Goal: Task Accomplishment & Management: Use online tool/utility

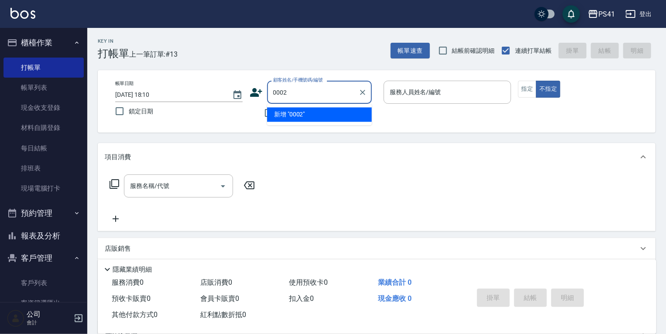
type input "0002"
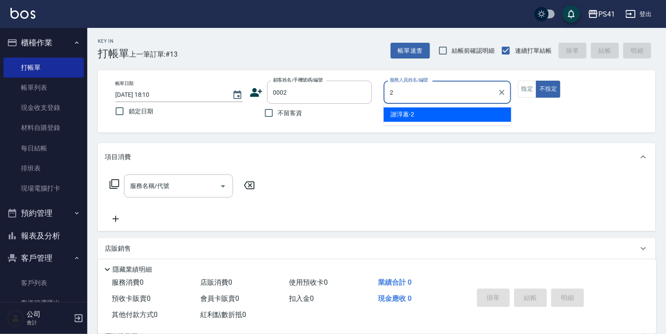
type input "[PERSON_NAME]-2"
type button "false"
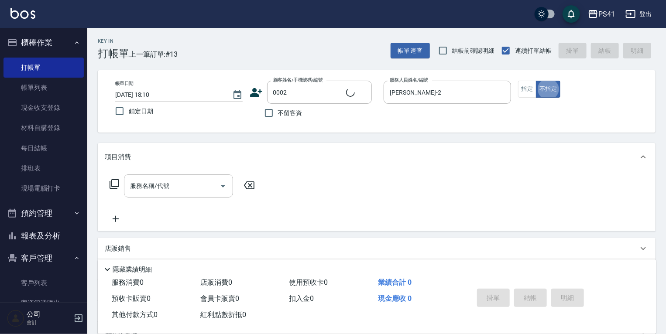
type input "[PERSON_NAME]/[PERSON_NAME]/0002"
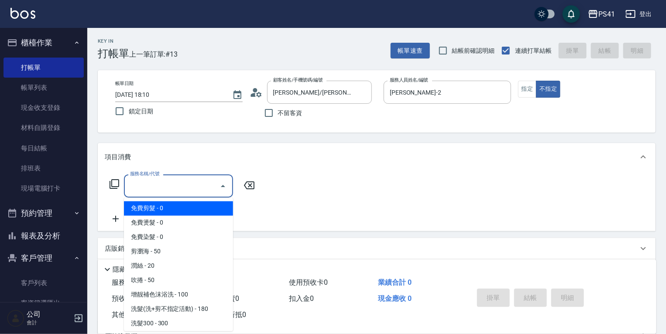
click at [175, 192] on input "服務名稱/代號" at bounding box center [172, 185] width 88 height 15
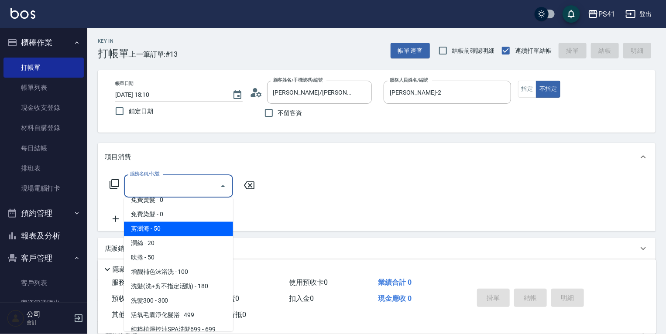
scroll to position [70, 0]
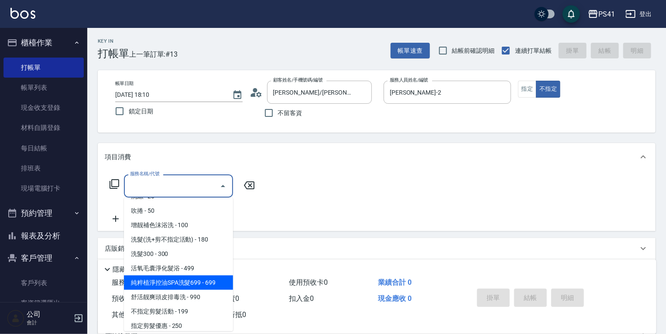
click at [200, 281] on span "純粹植淨控油SPA洗髮699 - 699" at bounding box center [178, 283] width 109 height 14
type input "純粹植淨控油SPA洗髮699(1699)"
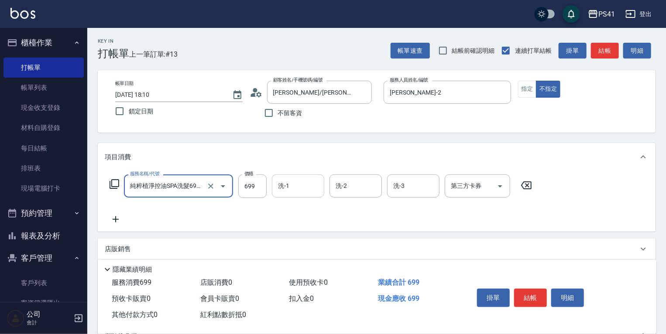
click at [296, 183] on input "洗-1" at bounding box center [298, 185] width 45 height 15
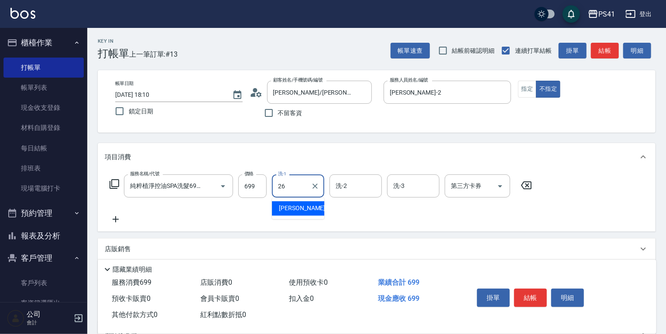
type input "[PERSON_NAME]-26"
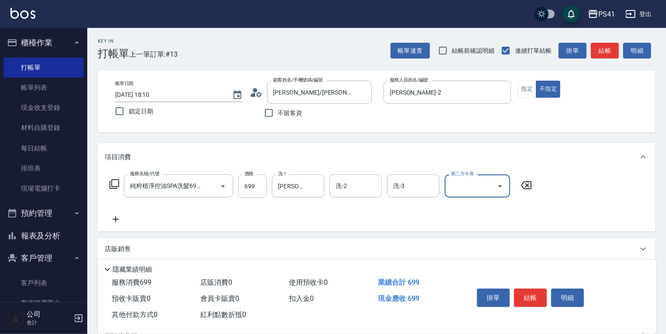
scroll to position [0, 0]
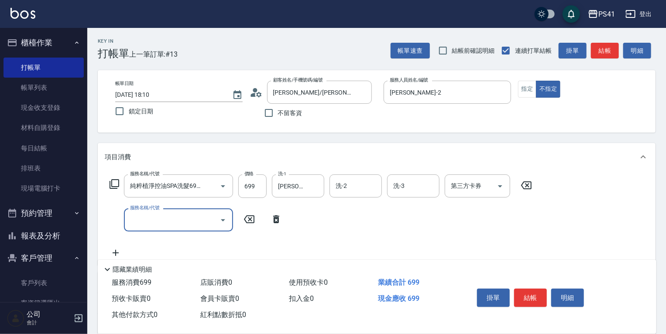
click at [166, 227] on input "服務名稱/代號" at bounding box center [172, 220] width 88 height 15
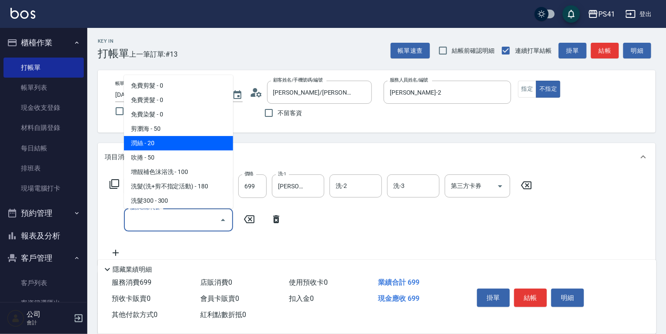
click at [189, 141] on span "潤絲 - 20" at bounding box center [178, 143] width 109 height 14
type input "潤絲(820)"
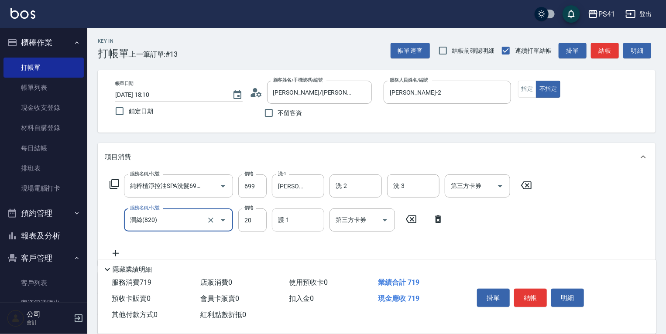
click at [299, 223] on input "護-1" at bounding box center [298, 220] width 45 height 15
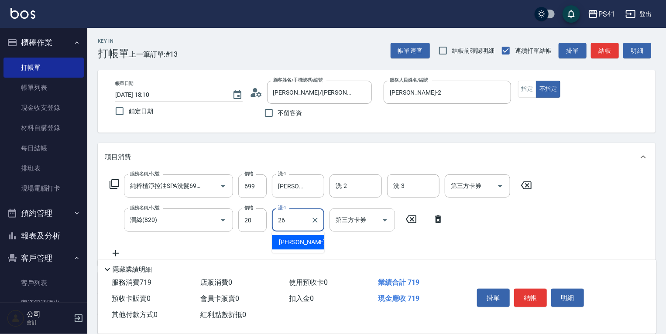
type input "[PERSON_NAME]-26"
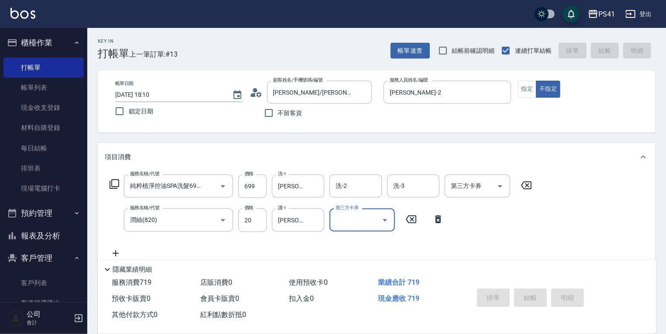
type input "[DATE] 19:46"
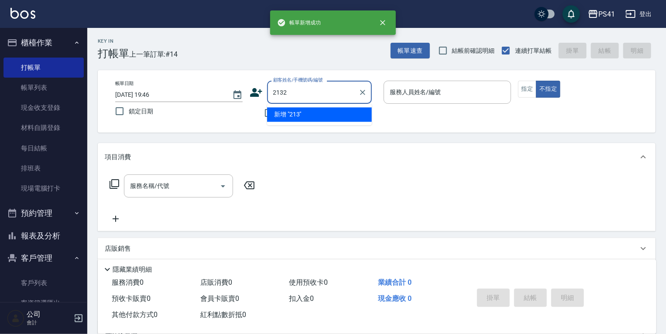
type input "2132"
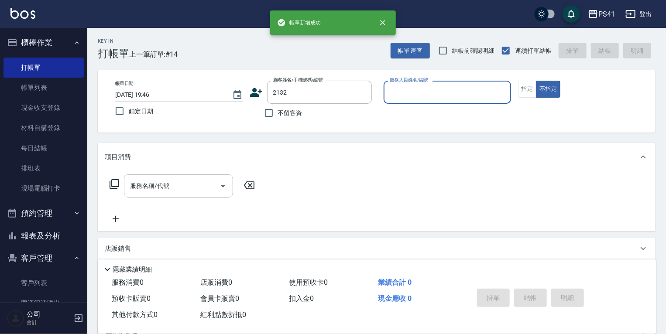
type input "1"
type input "[PERSON_NAME]/0932319687/2132"
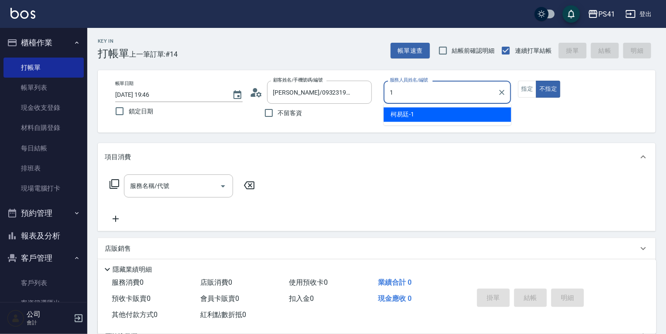
type input "[PERSON_NAME]-1"
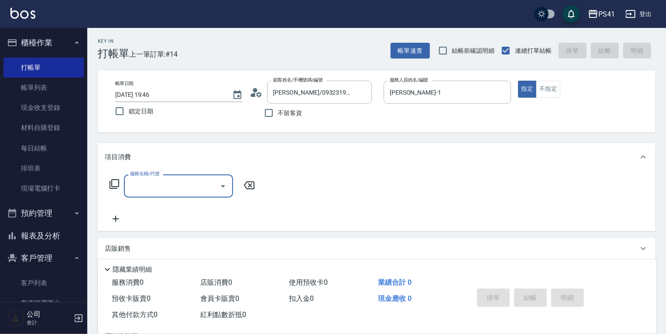
click at [166, 197] on div "服務名稱/代號" at bounding box center [178, 186] width 109 height 23
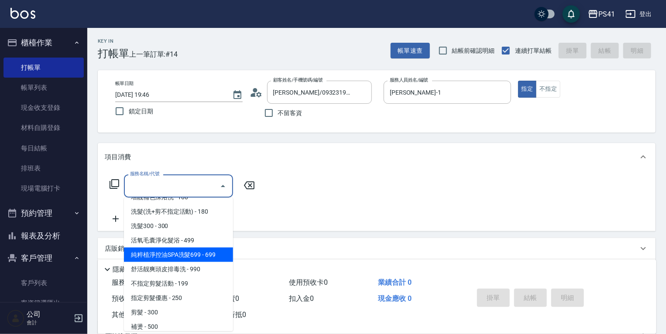
scroll to position [105, 0]
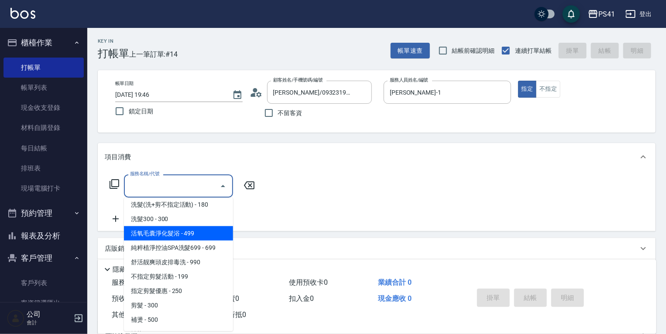
click at [183, 236] on span "活氧毛囊淨化髮浴 - 499" at bounding box center [178, 234] width 109 height 14
type input "活氧毛囊淨化髮浴(1499)"
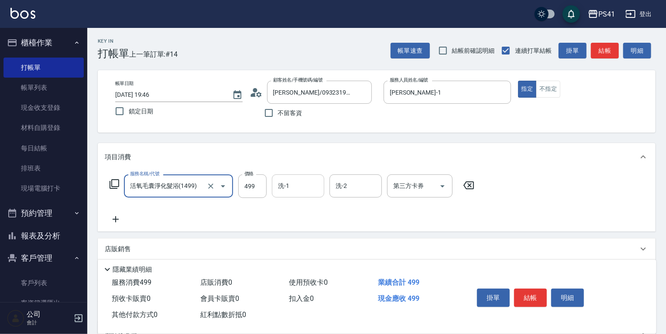
click at [311, 190] on input "洗-1" at bounding box center [298, 185] width 45 height 15
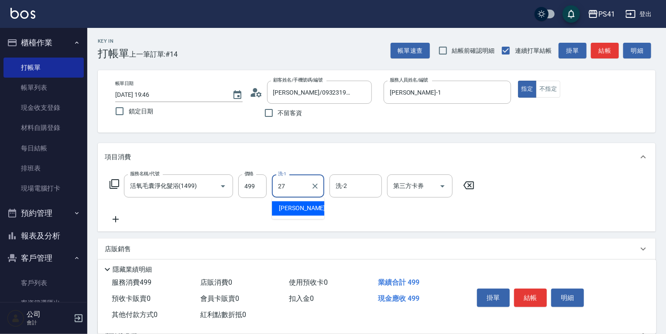
type input "佳佳-27"
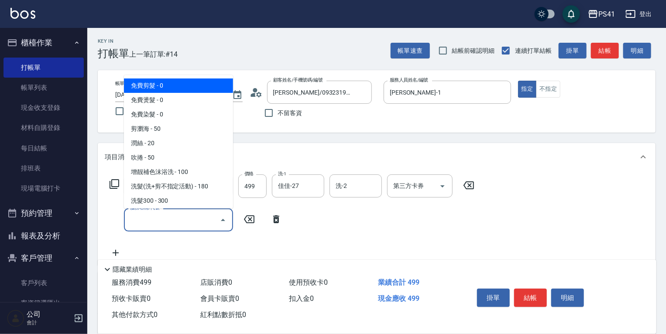
click at [175, 218] on input "服務名稱/代號" at bounding box center [172, 220] width 88 height 15
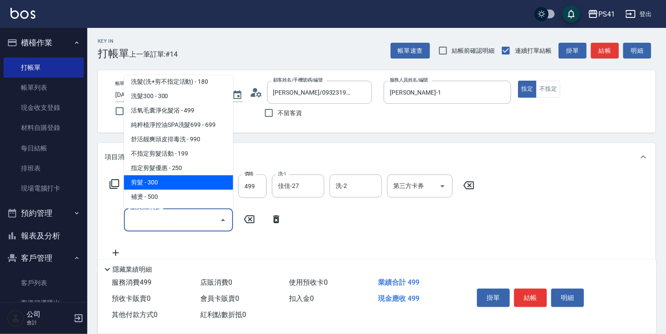
click at [182, 183] on span "剪髮 - 300" at bounding box center [178, 182] width 109 height 14
type input "剪髮(2300)"
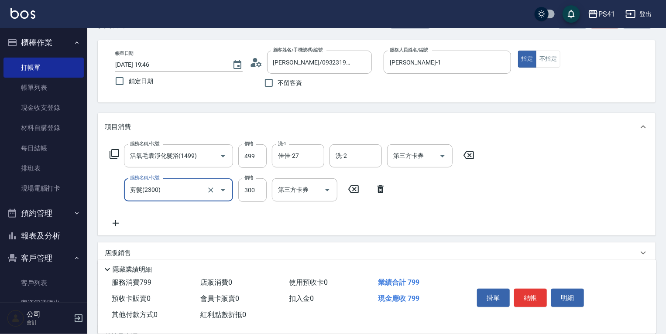
scroll to position [70, 0]
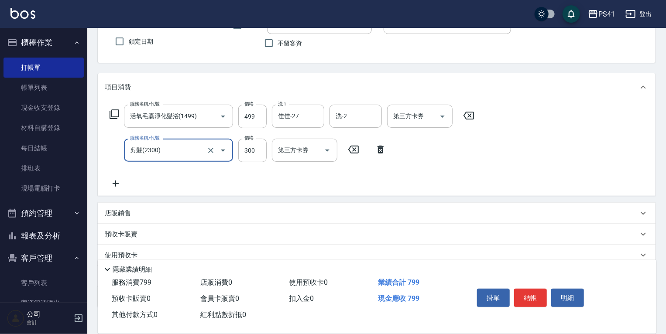
drag, startPoint x: 116, startPoint y: 194, endPoint x: 114, endPoint y: 187, distance: 7.2
click at [116, 193] on div "服務名稱/代號 活氧毛囊淨化髮浴(1499) 服務名稱/代號 價格 499 價格 洗-1 佳佳-27 洗-1 洗-2 洗-2 第三方卡券 第三方卡券 服務名稱…" at bounding box center [377, 148] width 558 height 95
click at [114, 187] on icon at bounding box center [116, 183] width 22 height 10
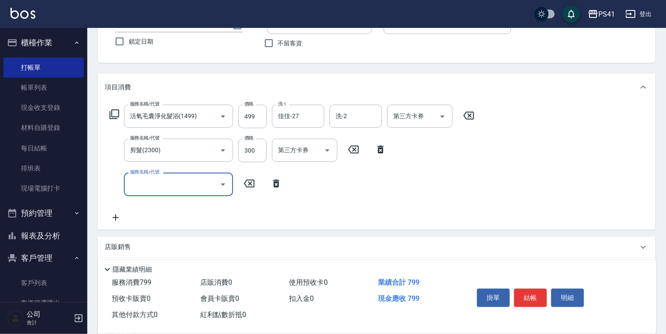
click at [155, 187] on input "服務名稱/代號" at bounding box center [172, 184] width 88 height 15
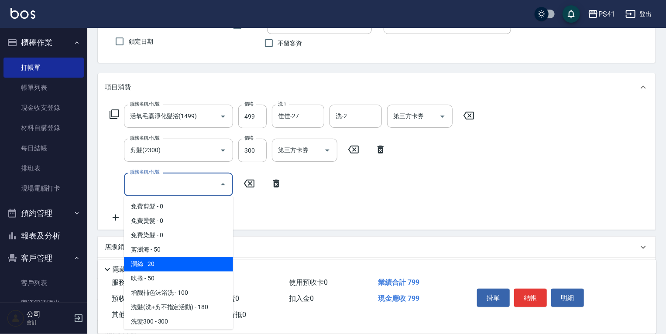
click at [169, 262] on span "潤絲 - 20" at bounding box center [178, 264] width 109 height 14
type input "潤絲(820)"
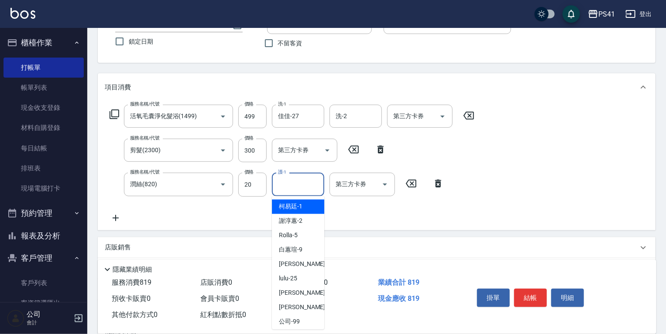
click at [296, 188] on input "護-1" at bounding box center [298, 184] width 45 height 15
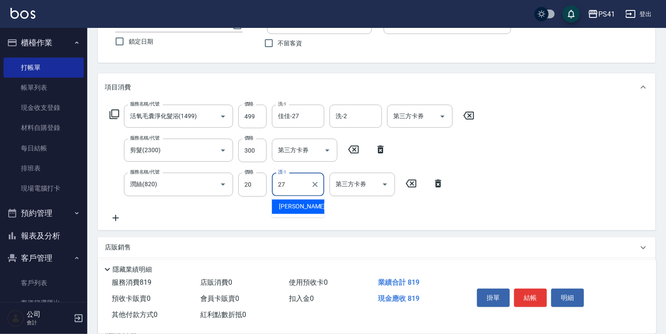
type input "佳佳-27"
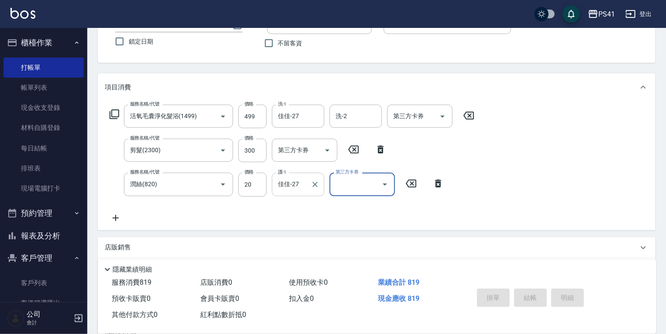
type input "[DATE] 19:47"
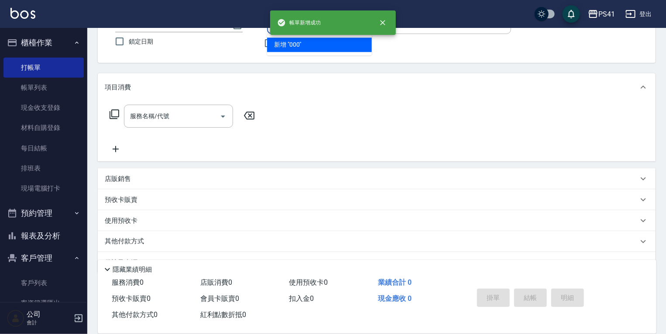
type input "0001"
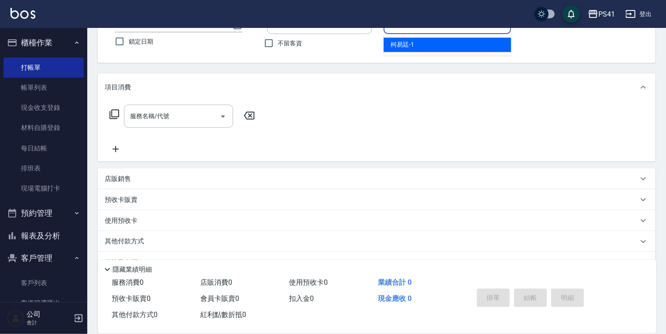
type input "[PERSON_NAME]-1"
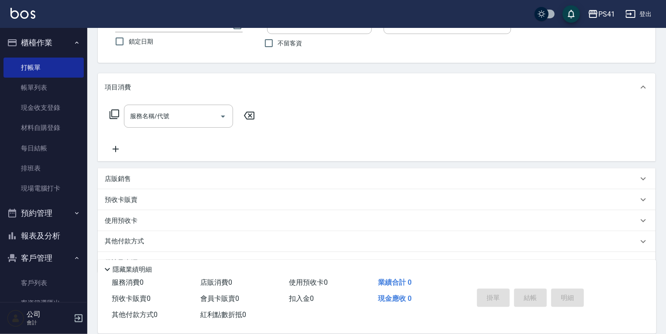
type input "pingu/1_pingu/0001"
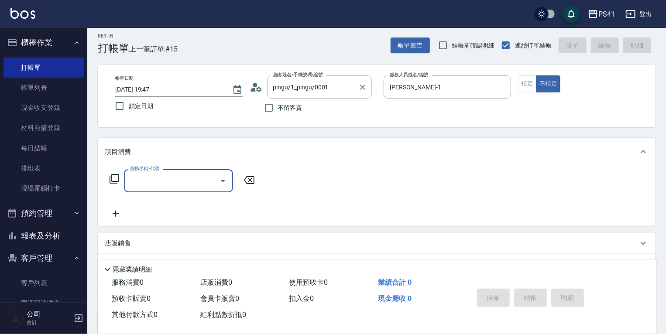
scroll to position [0, 0]
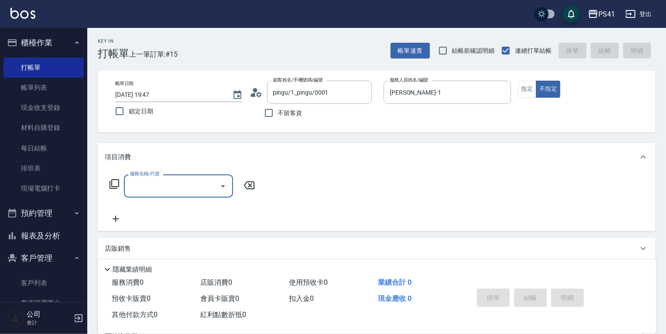
click at [183, 187] on input "服務名稱/代號" at bounding box center [172, 185] width 88 height 15
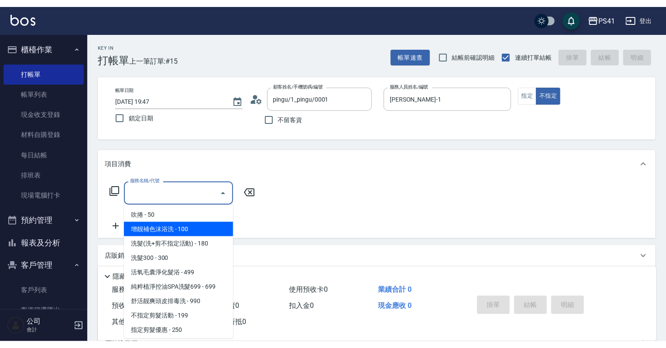
scroll to position [70, 0]
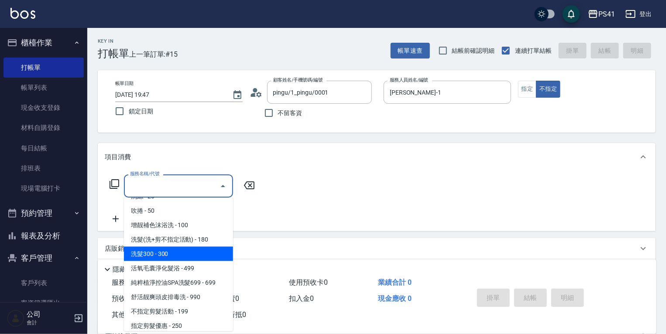
click at [185, 253] on span "洗髮300 - 300" at bounding box center [178, 254] width 109 height 14
type input "洗髮300(1300)"
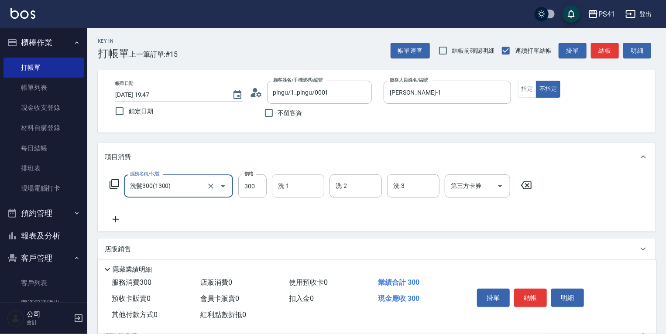
click at [296, 196] on div "洗-1" at bounding box center [298, 186] width 52 height 23
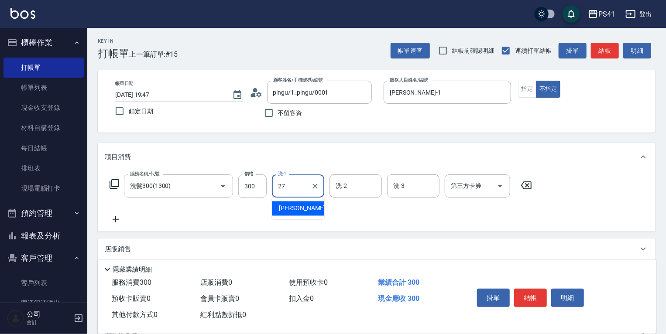
type input "佳佳-27"
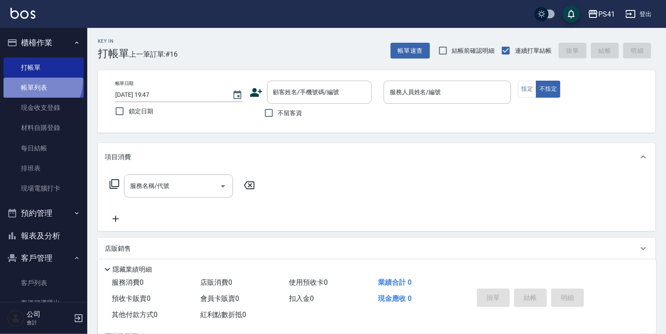
drag, startPoint x: 38, startPoint y: 82, endPoint x: 41, endPoint y: 96, distance: 14.3
click at [38, 82] on link "帳單列表" at bounding box center [43, 88] width 80 height 20
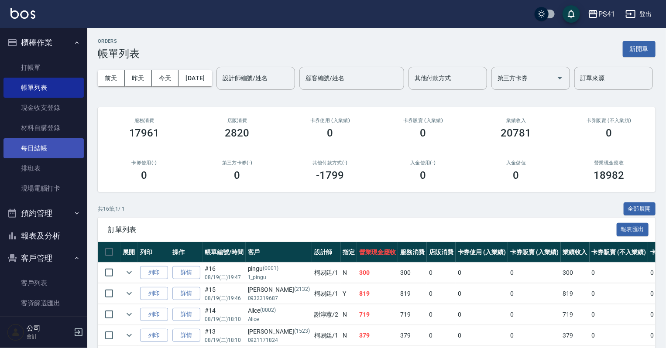
click at [58, 144] on link "每日結帳" at bounding box center [43, 148] width 80 height 20
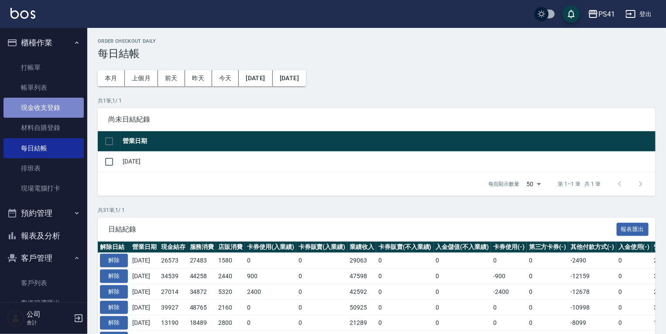
click at [73, 111] on link "現金收支登錄" at bounding box center [43, 108] width 80 height 20
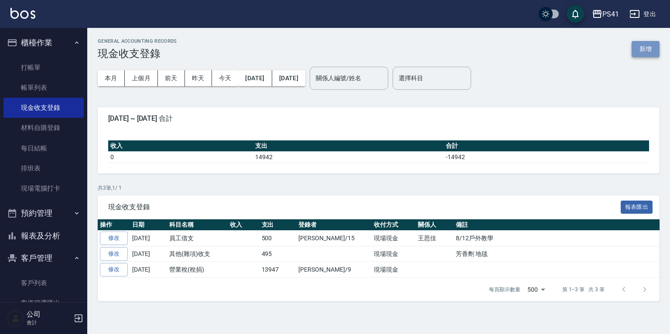
click at [652, 47] on button "新增" at bounding box center [646, 49] width 28 height 16
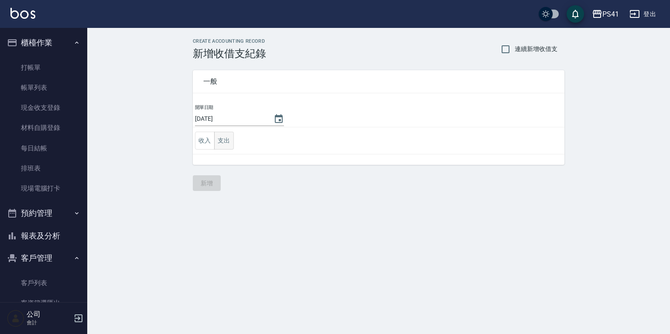
drag, startPoint x: 222, startPoint y: 146, endPoint x: 229, endPoint y: 145, distance: 7.5
click at [223, 145] on button "支出" at bounding box center [224, 141] width 20 height 18
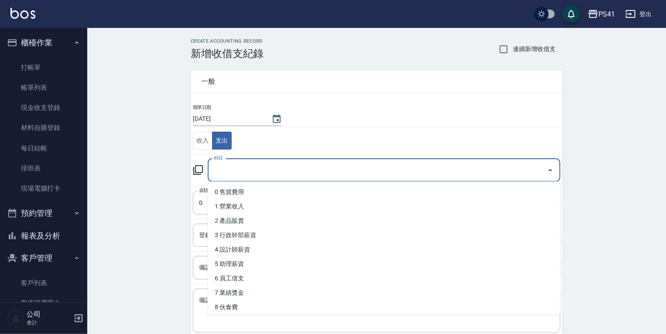
click at [230, 173] on input "科目" at bounding box center [378, 170] width 332 height 15
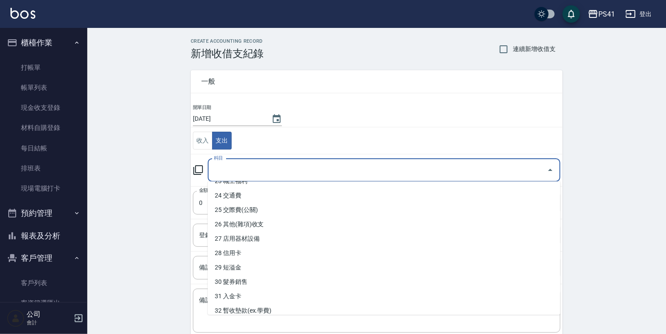
scroll to position [349, 0]
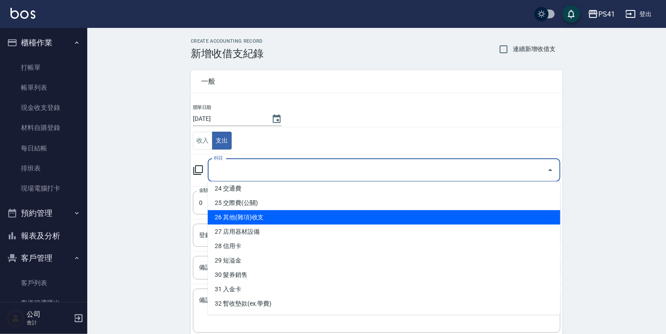
click at [253, 221] on li "26 其他(雜項)收支" at bounding box center [384, 217] width 353 height 14
type input "26 其他(雜項)收支"
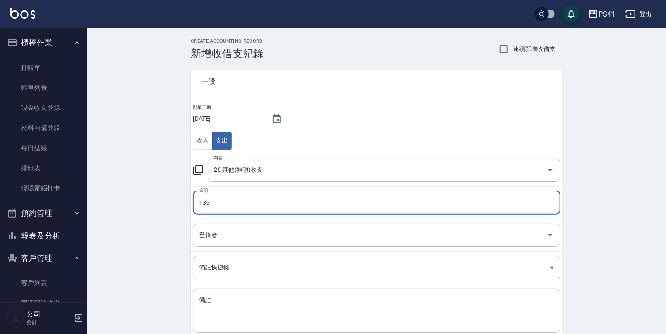
type input "135"
click at [264, 246] on td "登錄者 登錄者" at bounding box center [377, 235] width 372 height 32
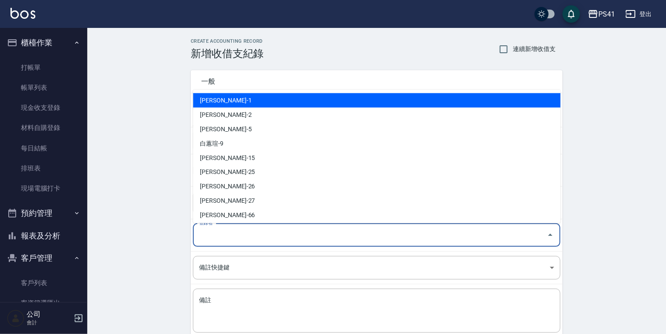
click at [274, 233] on input "登錄者" at bounding box center [370, 235] width 347 height 15
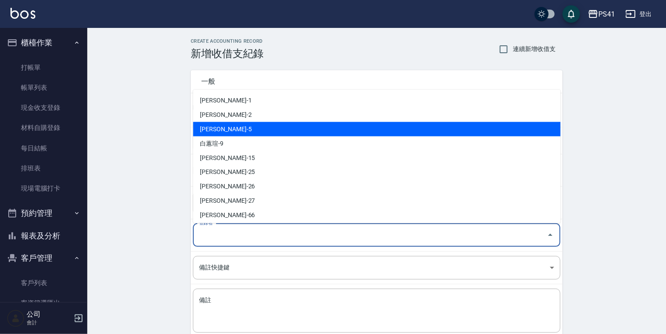
click at [295, 124] on li "[PERSON_NAME]-5" at bounding box center [376, 129] width 367 height 14
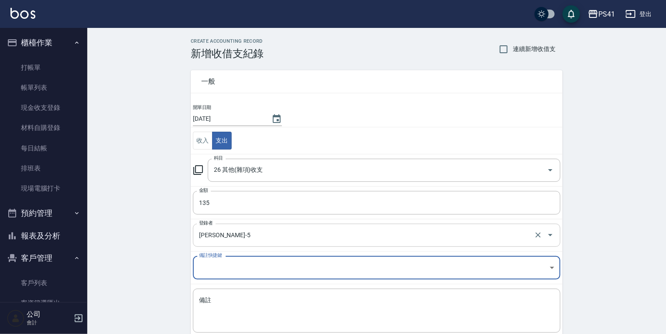
click at [223, 234] on input "[PERSON_NAME]-5" at bounding box center [364, 235] width 335 height 15
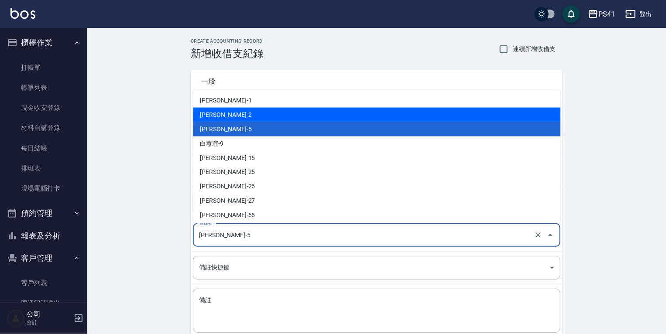
click at [263, 117] on li "[PERSON_NAME]-2" at bounding box center [376, 114] width 367 height 14
type input "[PERSON_NAME]-2"
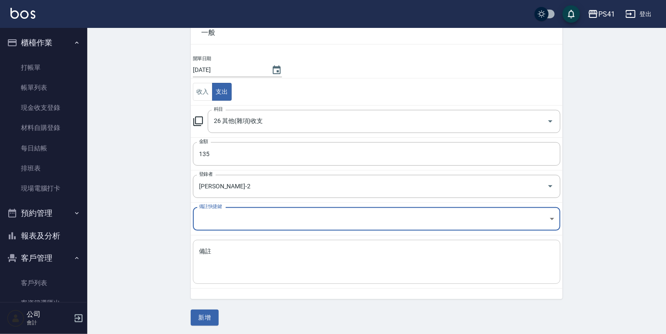
scroll to position [50, 0]
click at [237, 251] on textarea "備註" at bounding box center [376, 262] width 355 height 30
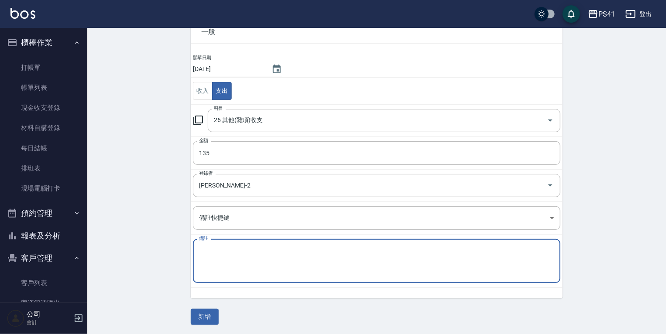
type textarea "2"
type textarea "地毯"
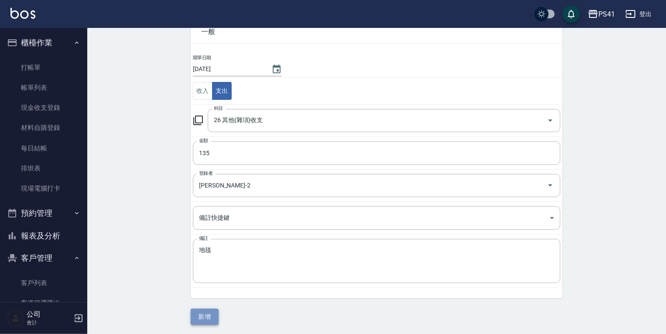
click at [208, 314] on button "新增" at bounding box center [205, 317] width 28 height 16
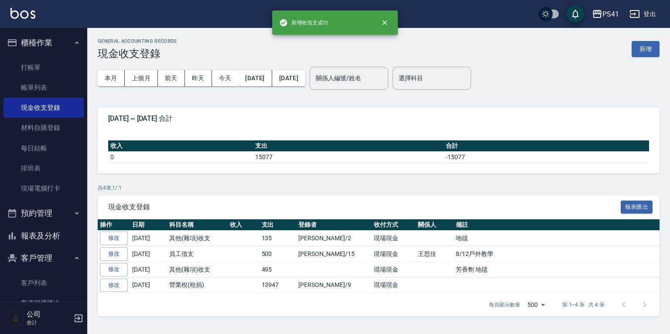
click at [50, 236] on button "報表及分析" at bounding box center [43, 236] width 80 height 23
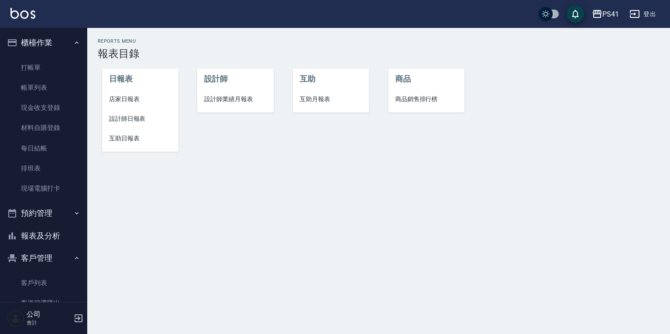
click at [120, 100] on span "店家日報表" at bounding box center [140, 99] width 62 height 9
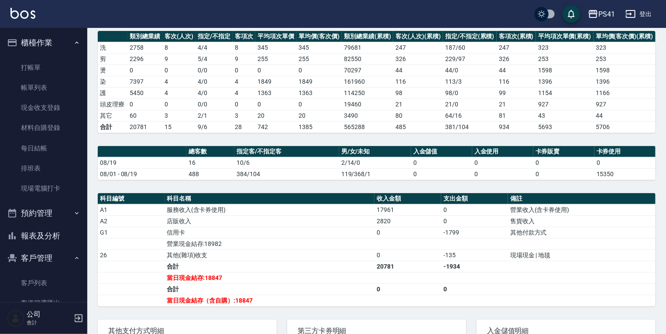
scroll to position [140, 0]
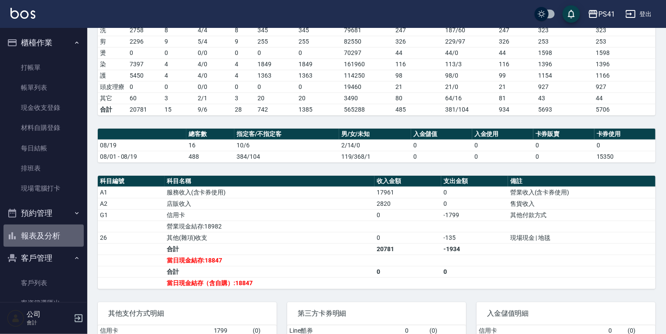
click at [57, 232] on button "報表及分析" at bounding box center [43, 236] width 80 height 23
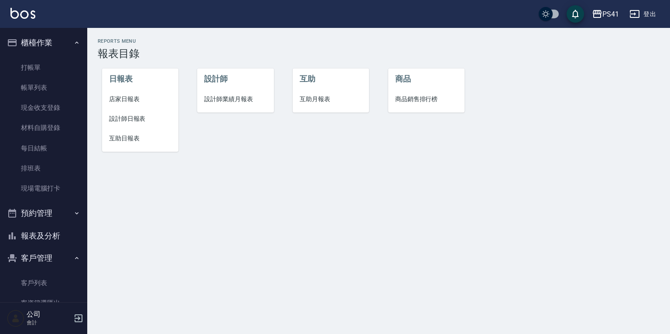
click at [126, 119] on span "設計師日報表" at bounding box center [140, 118] width 62 height 9
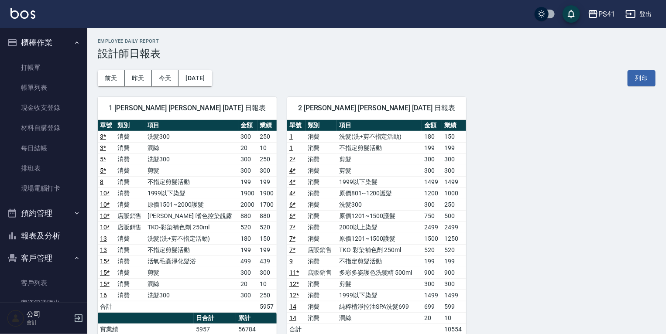
click at [63, 239] on button "報表及分析" at bounding box center [43, 236] width 80 height 23
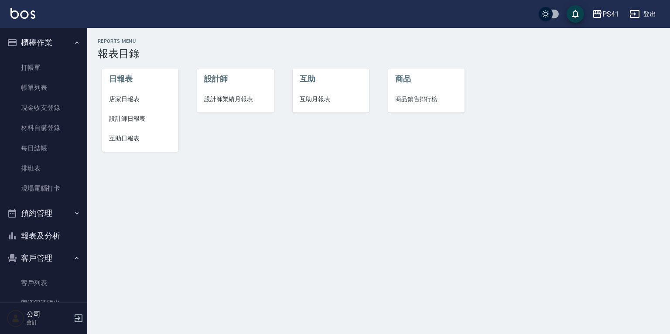
click at [308, 96] on span "互助月報表" at bounding box center [331, 99] width 62 height 9
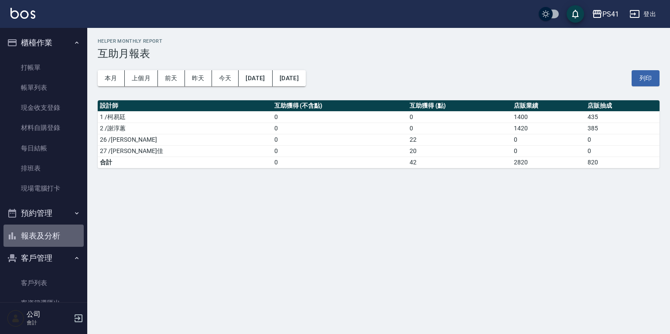
click at [45, 237] on button "報表及分析" at bounding box center [43, 236] width 80 height 23
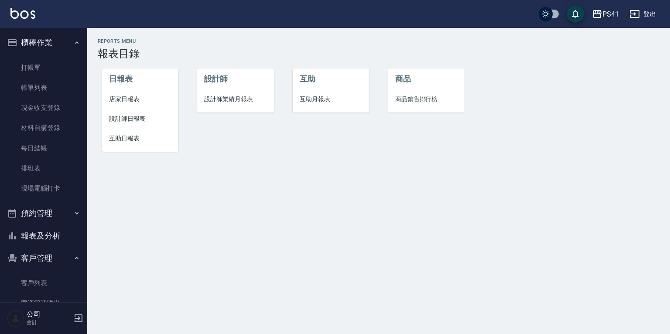
click at [242, 101] on span "設計師業績月報表" at bounding box center [235, 99] width 62 height 9
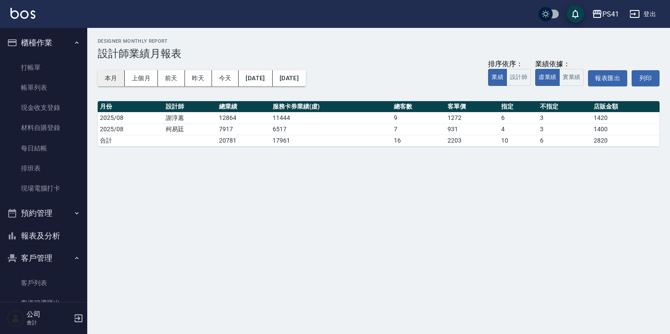
click at [105, 75] on button "本月" at bounding box center [111, 78] width 27 height 16
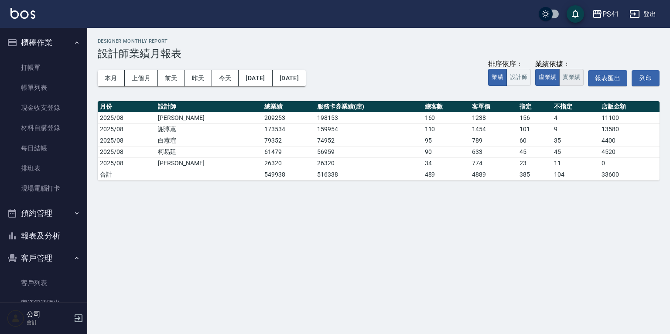
click at [573, 77] on button "實業績" at bounding box center [571, 77] width 24 height 17
click at [549, 77] on button "虛業績" at bounding box center [547, 77] width 24 height 17
click at [59, 239] on button "報表及分析" at bounding box center [43, 236] width 80 height 23
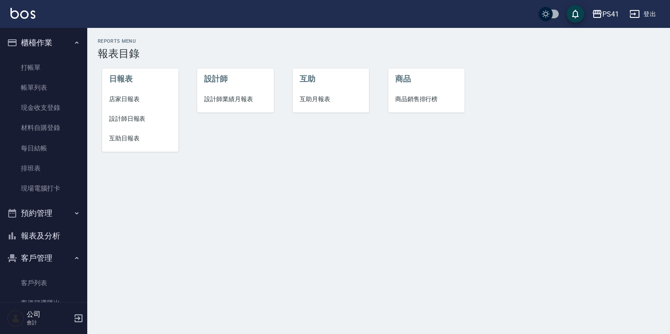
click at [125, 144] on li "互助日報表" at bounding box center [140, 139] width 76 height 20
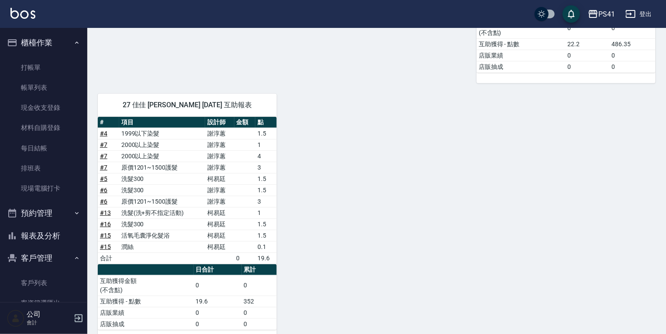
scroll to position [340, 0]
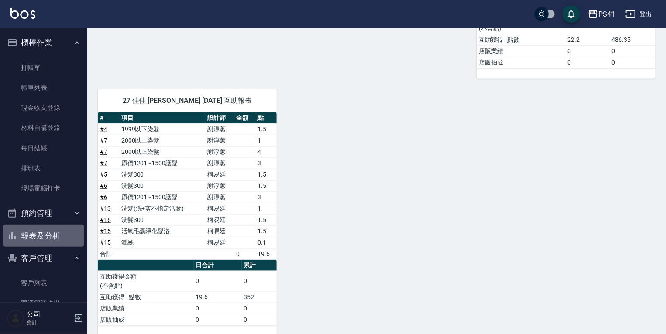
click at [63, 230] on button "報表及分析" at bounding box center [43, 236] width 80 height 23
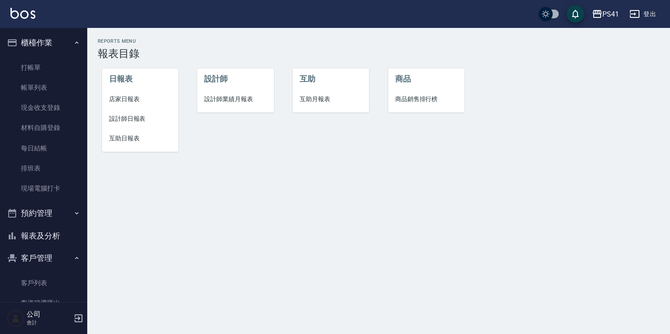
click at [323, 100] on span "互助月報表" at bounding box center [331, 99] width 62 height 9
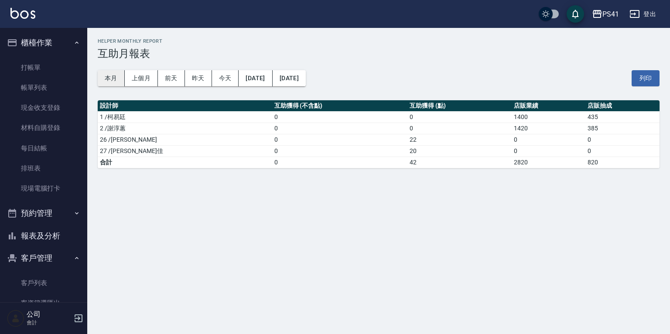
click at [110, 77] on button "本月" at bounding box center [111, 78] width 27 height 16
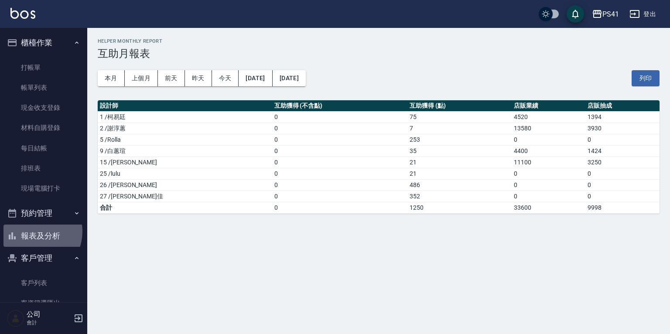
click at [33, 232] on button "報表及分析" at bounding box center [43, 236] width 80 height 23
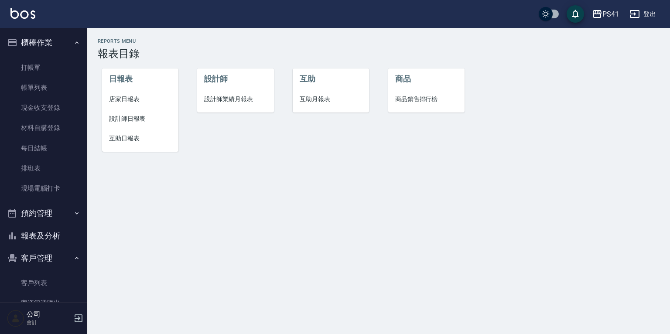
click at [129, 117] on span "設計師日報表" at bounding box center [140, 118] width 62 height 9
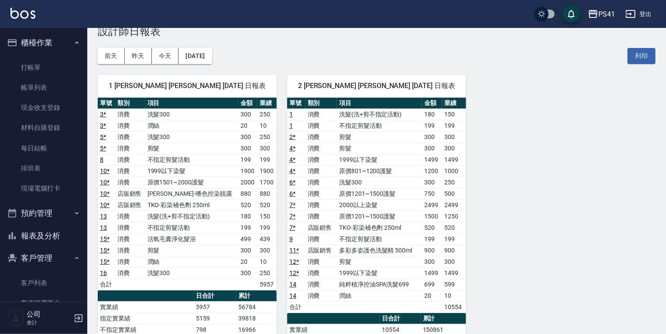
scroll to position [35, 0]
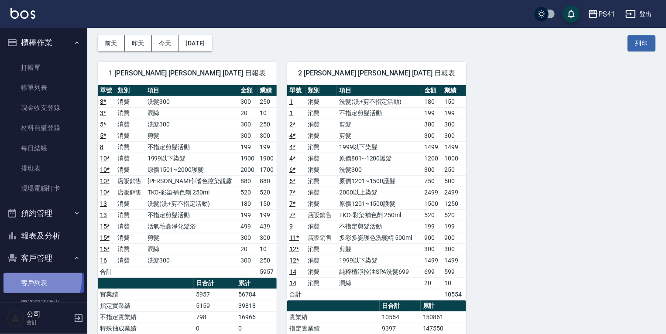
click at [26, 278] on link "客戶列表" at bounding box center [43, 283] width 80 height 20
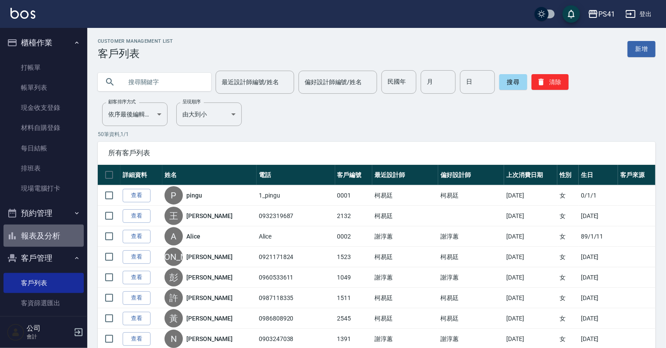
click at [63, 234] on button "報表及分析" at bounding box center [43, 236] width 80 height 23
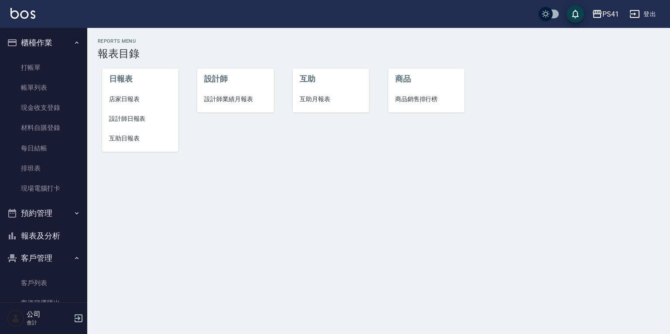
click at [132, 98] on span "店家日報表" at bounding box center [140, 99] width 62 height 9
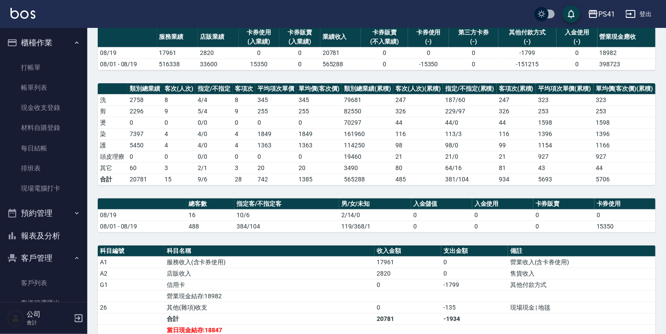
scroll to position [35, 0]
